Goal: Obtain resource: Download file/media

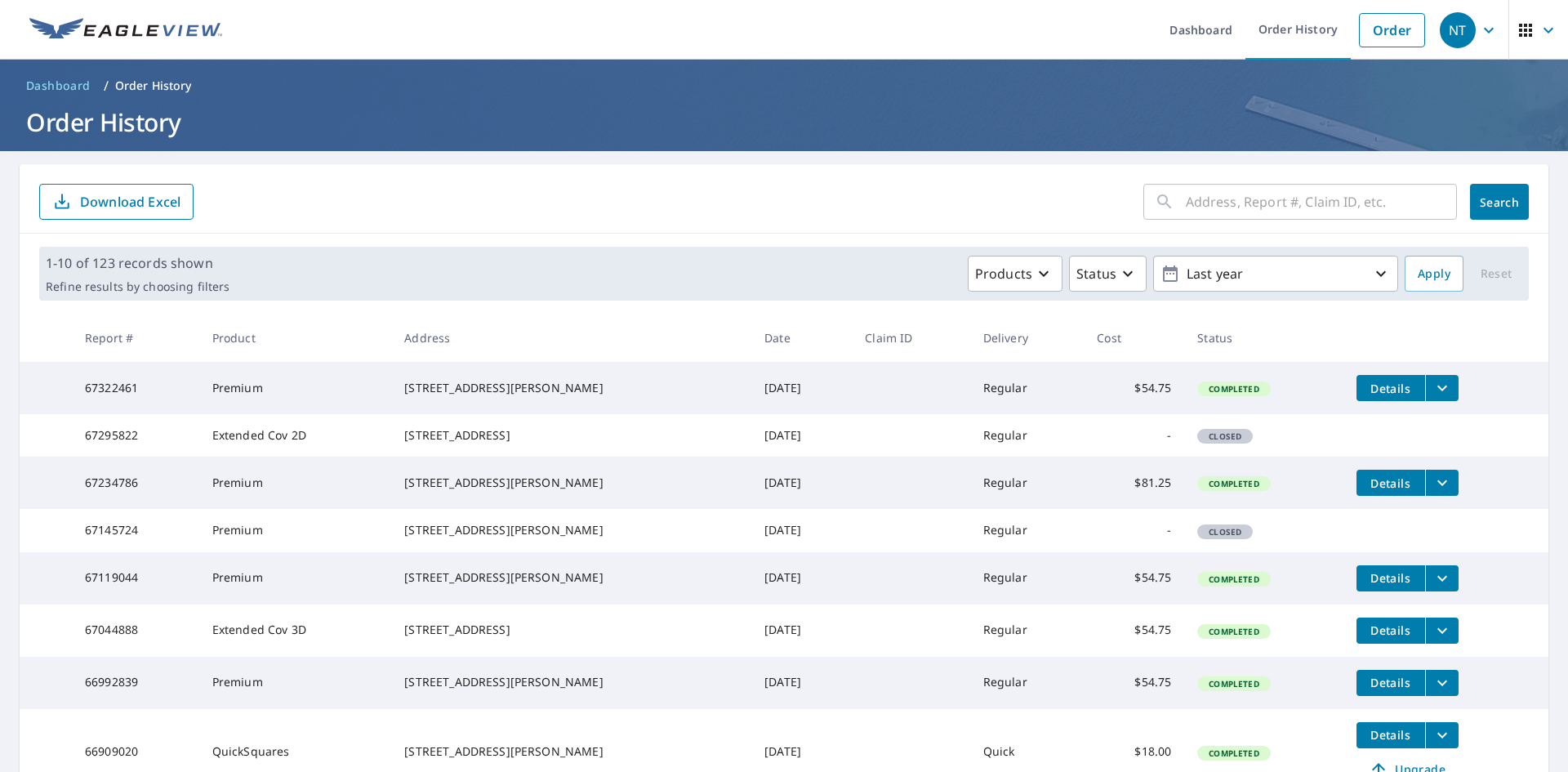
click at [1366, 380] on span "Details" at bounding box center [1390, 388] width 49 height 16
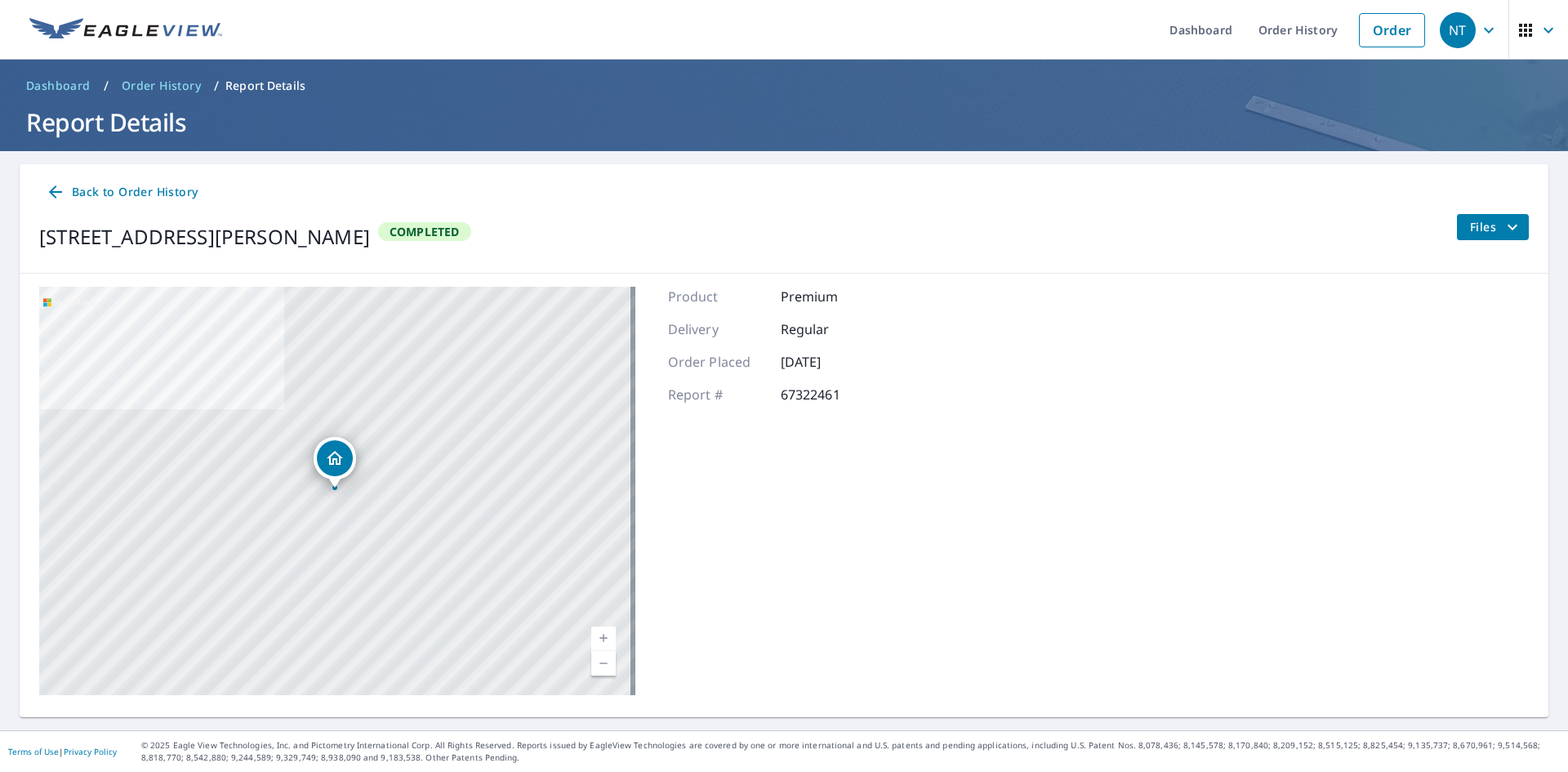
click at [1507, 229] on icon "filesDropdownBtn-67322461" at bounding box center [1512, 226] width 10 height 6
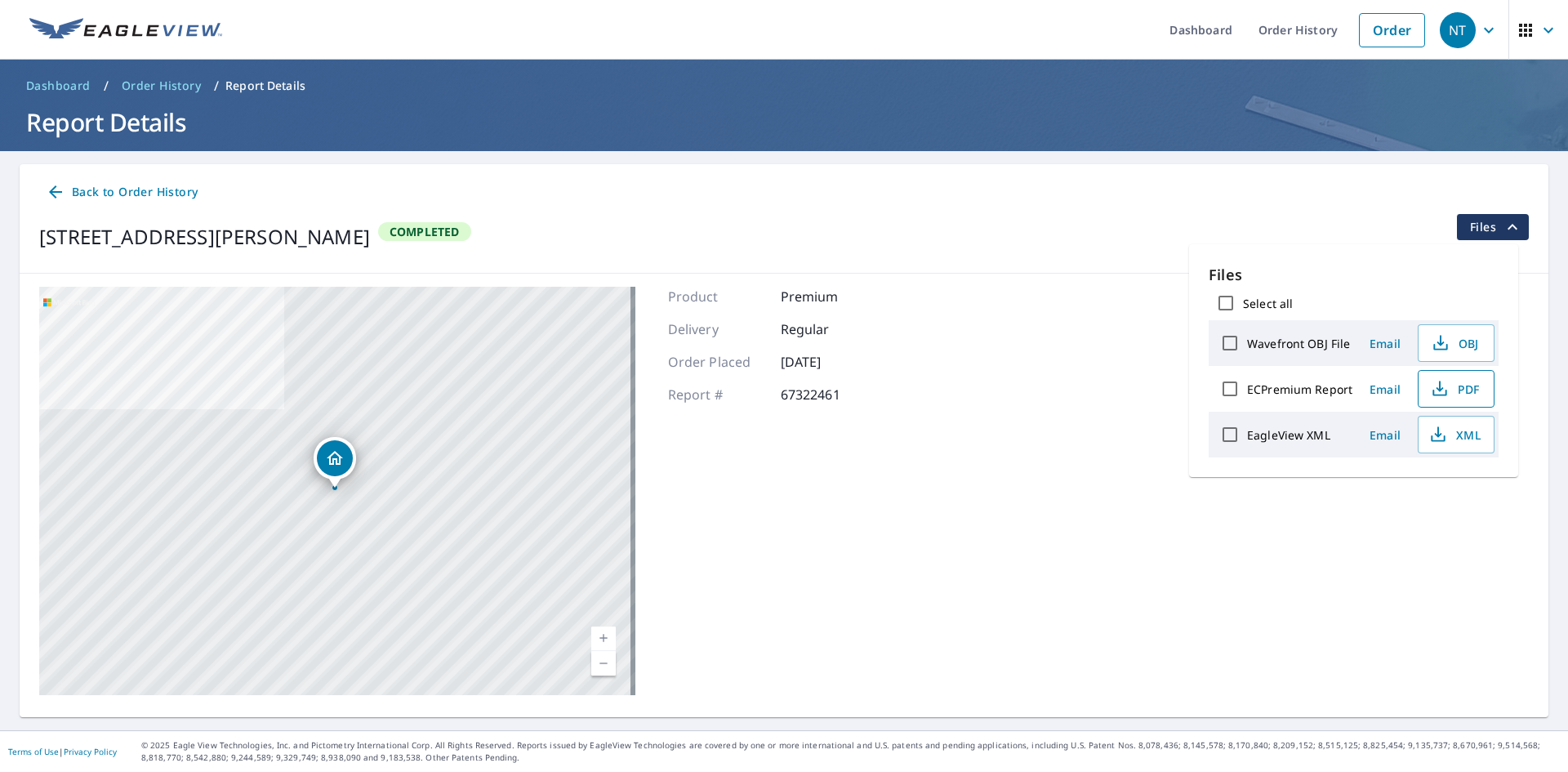
click at [1449, 386] on span "PDF" at bounding box center [1454, 389] width 53 height 19
